Goal: Task Accomplishment & Management: Manage account settings

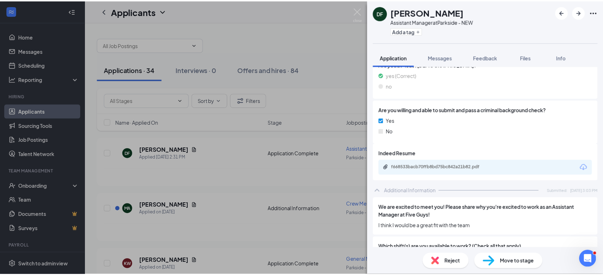
scroll to position [253, 0]
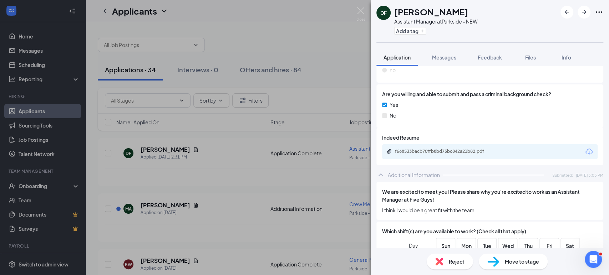
click at [442, 157] on div "f668533bacb70ffb8bd75bc842a21b82.pdf" at bounding box center [489, 151] width 215 height 15
click at [442, 153] on div "f668533bacb70ffb8bd75bc842a21b82.pdf" at bounding box center [445, 152] width 100 height 6
click at [128, 62] on div "DF [PERSON_NAME] Assistant Manager at [GEOGRAPHIC_DATA] - NEW Add a tag Applica…" at bounding box center [304, 137] width 609 height 275
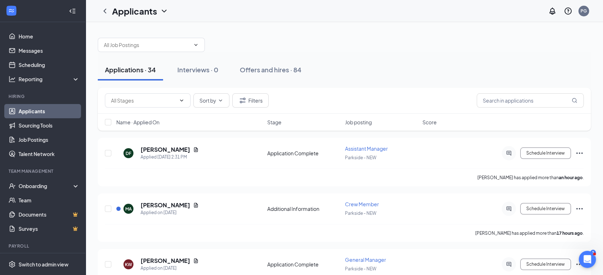
click at [128, 62] on button "Applications · 34" at bounding box center [130, 69] width 65 height 21
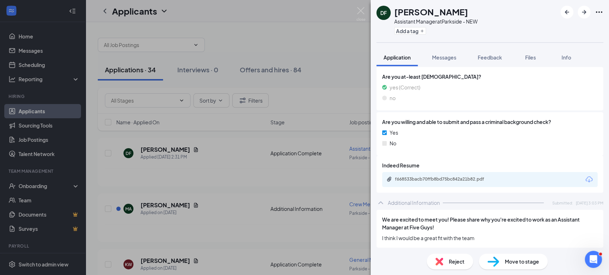
scroll to position [225, 0]
click at [416, 179] on div "f668533bacb70ffb8bd75bc842a21b82.pdf" at bounding box center [445, 180] width 100 height 6
click at [386, 177] on link "f668533bacb70ffb8bd75bc842a21b82.pdf" at bounding box center [444, 180] width 116 height 7
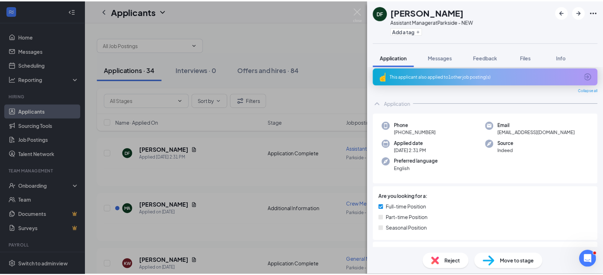
scroll to position [0, 0]
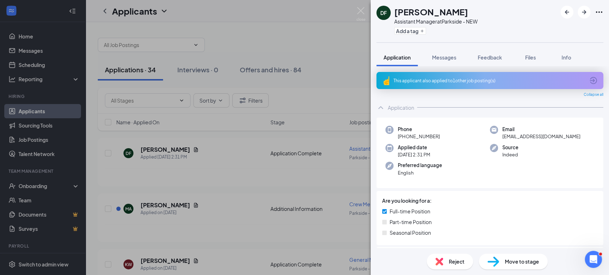
click at [482, 82] on div "This applicant also applied to 1 other job posting(s)" at bounding box center [488, 81] width 191 height 6
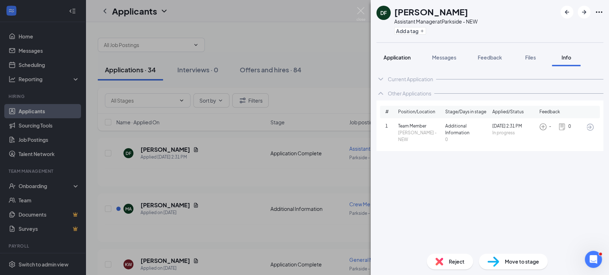
click at [398, 61] on button "Application" at bounding box center [396, 57] width 41 height 18
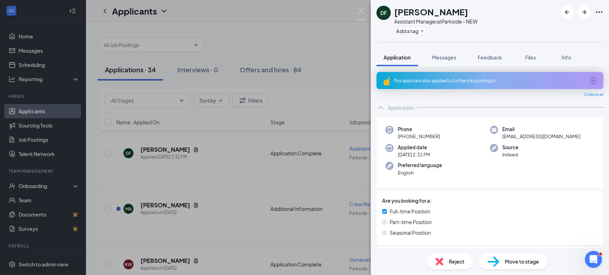
click at [362, 6] on div "DF [PERSON_NAME] Assistant Manager at [GEOGRAPHIC_DATA] - NEW Add a tag Applica…" at bounding box center [304, 137] width 609 height 275
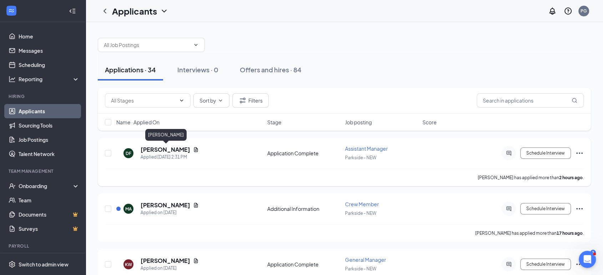
click at [171, 149] on h5 "[PERSON_NAME]" at bounding box center [165, 150] width 50 height 8
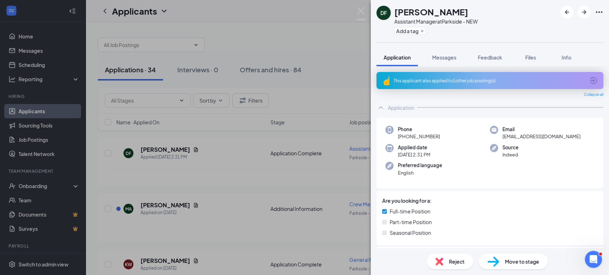
click at [505, 264] on span "Move to stage" at bounding box center [521, 262] width 34 height 8
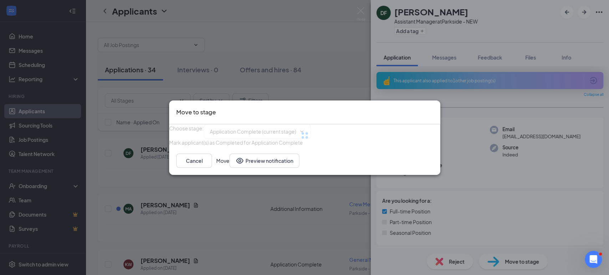
type input "Onsite Interview (next stage)"
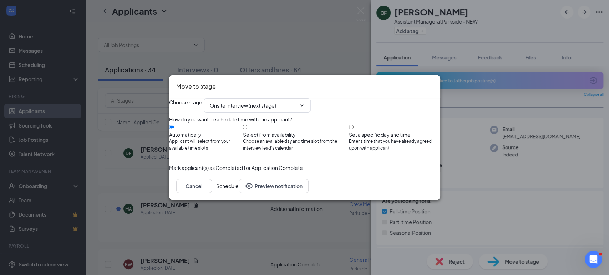
click at [239, 193] on button "Schedule" at bounding box center [227, 186] width 22 height 14
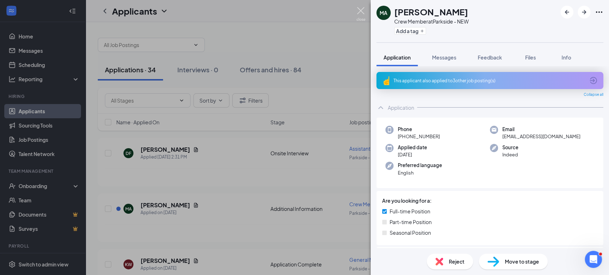
click at [362, 10] on img at bounding box center [360, 14] width 9 height 14
